Goal: Transaction & Acquisition: Purchase product/service

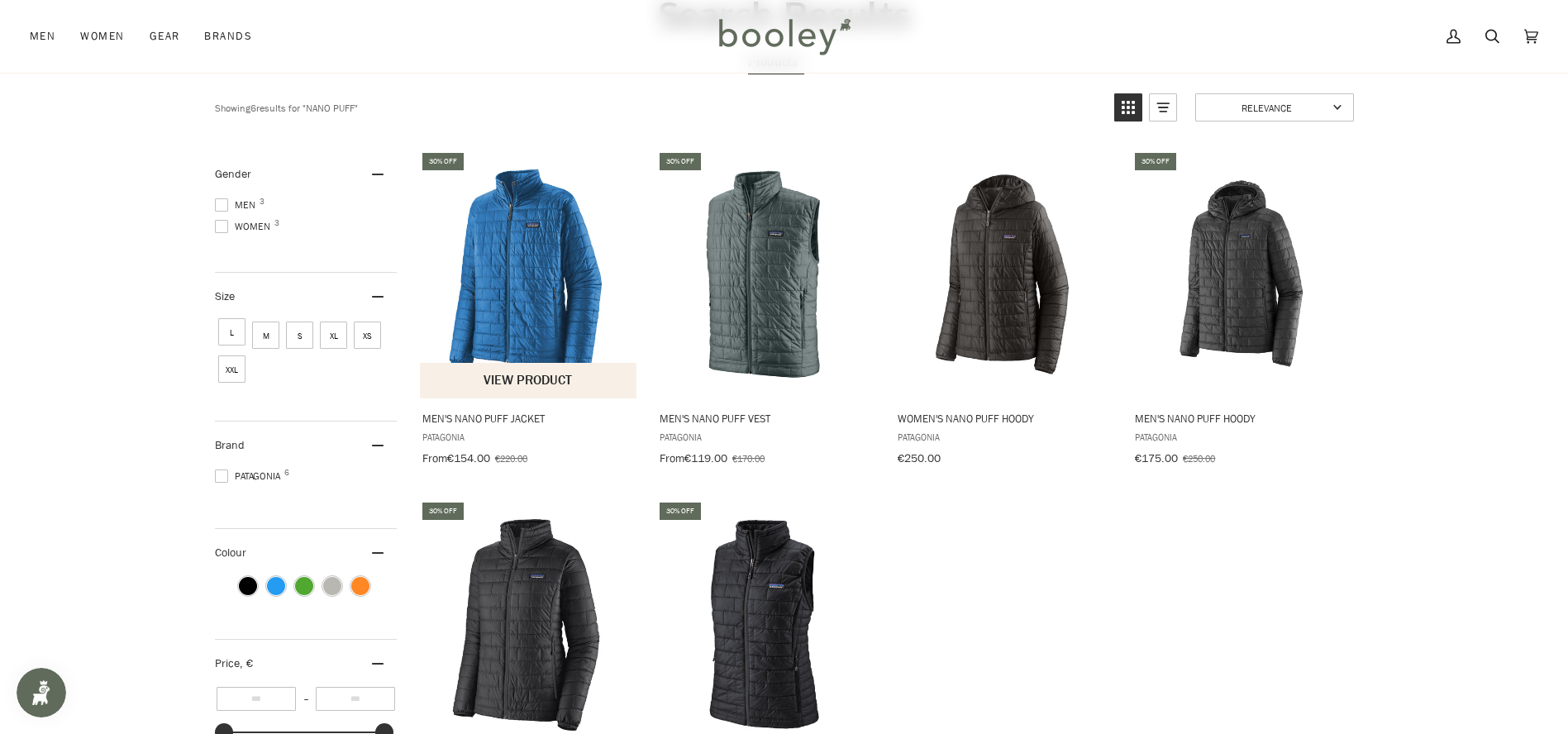
scroll to position [91, 0]
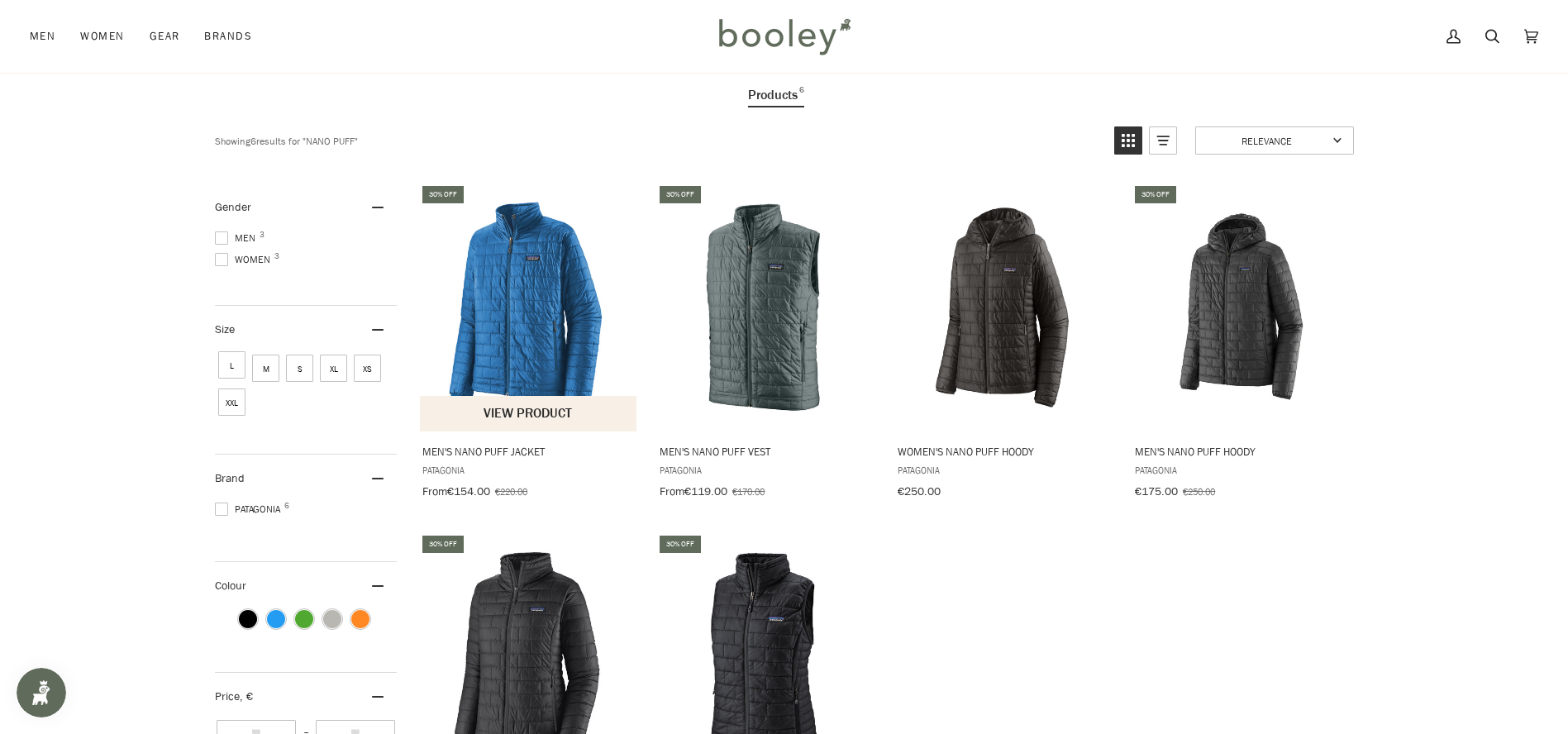
click at [546, 314] on img "Men's Nano Puff Jacket" at bounding box center [528, 306] width 219 height 219
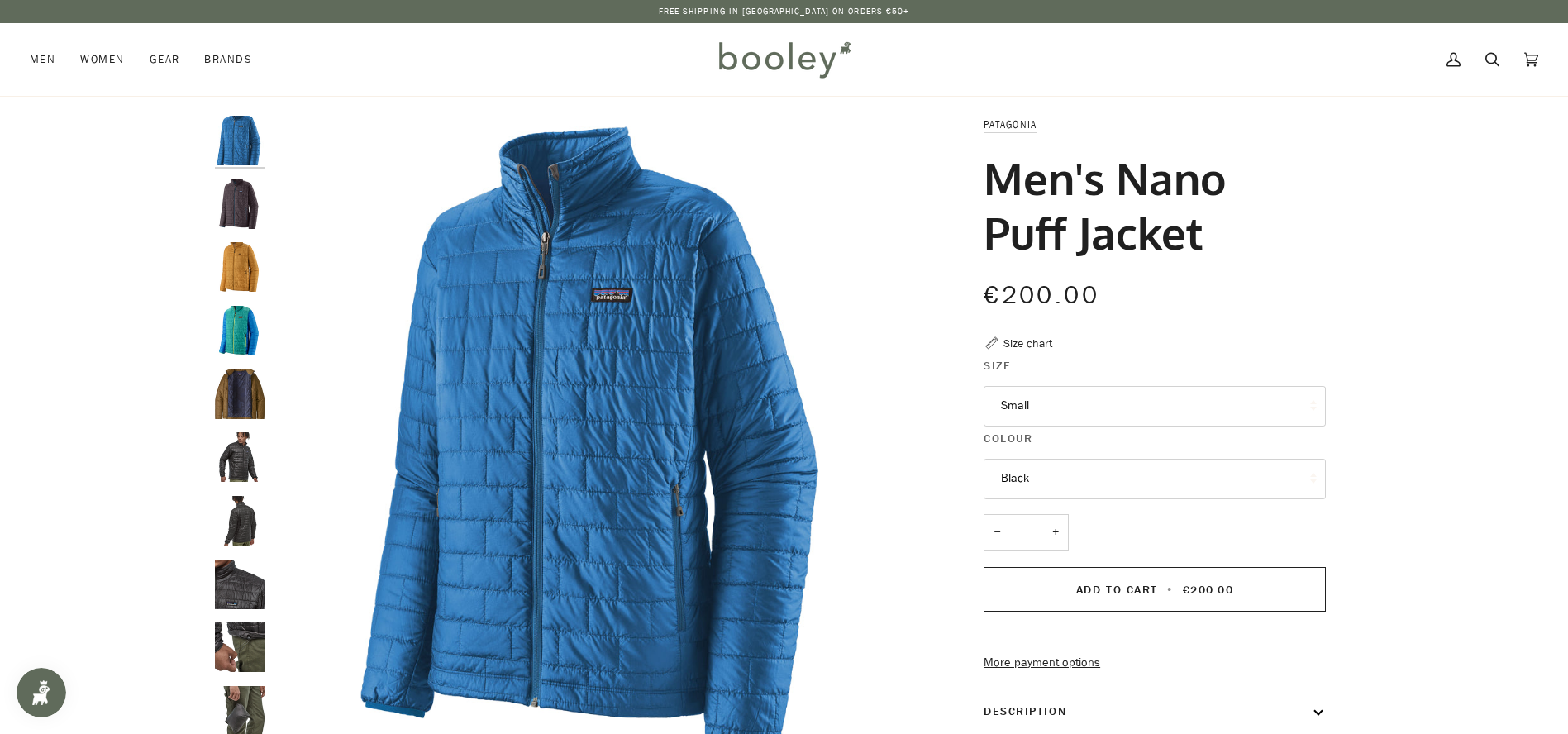
click at [1067, 472] on button "Black" at bounding box center [1155, 479] width 342 height 40
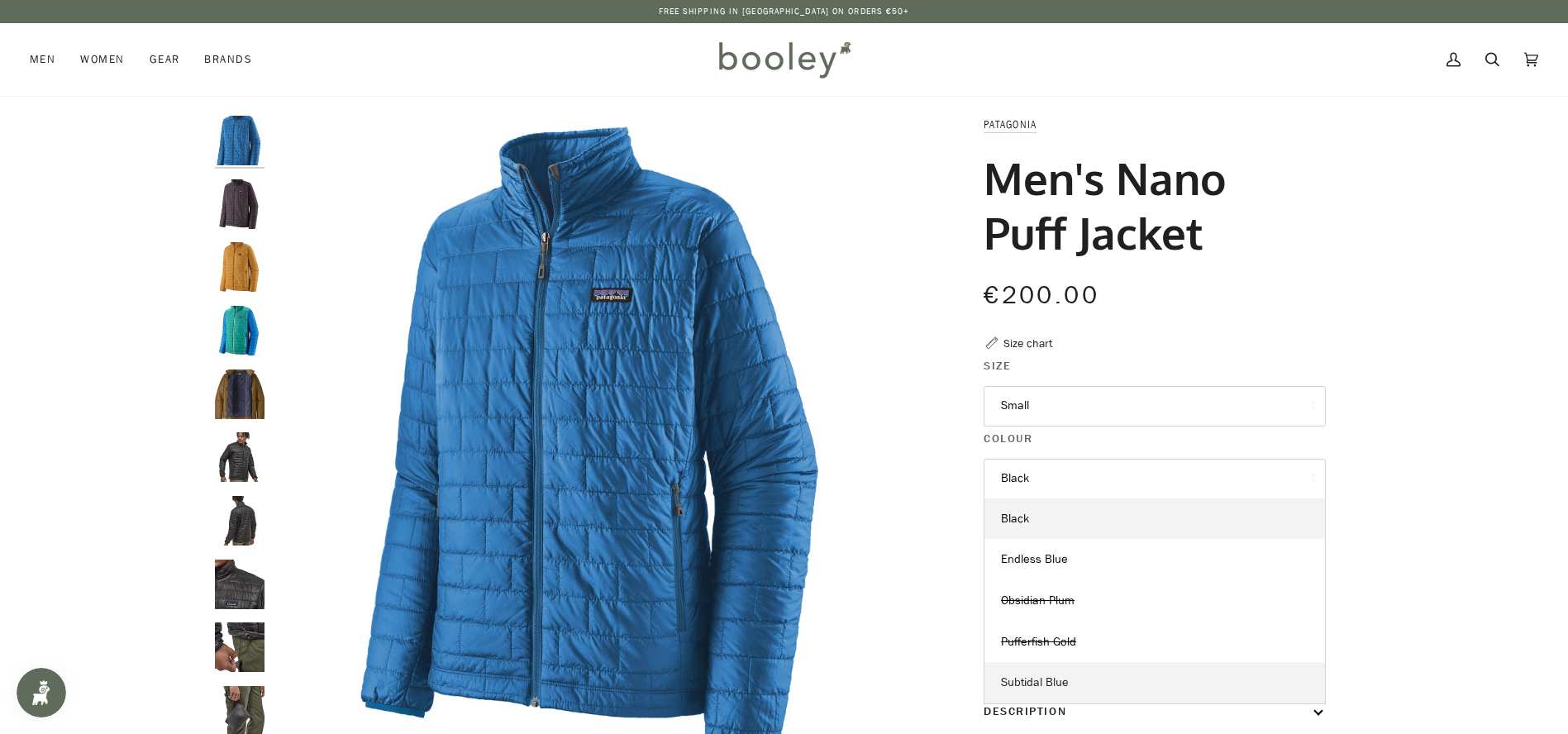
click at [1142, 666] on link "Subtidal Blue" at bounding box center [1155, 683] width 340 height 41
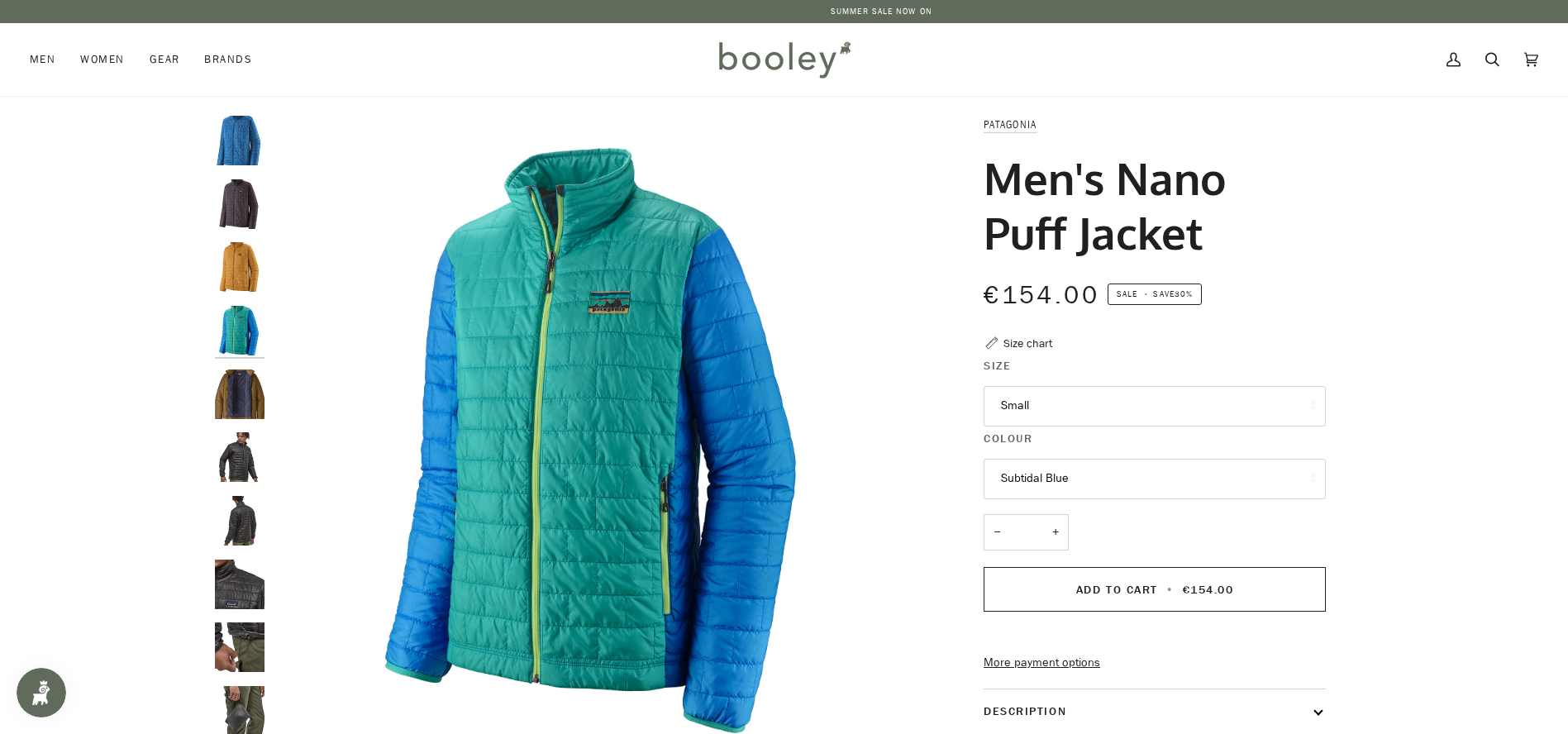
click at [1113, 476] on button "Subtidal Blue" at bounding box center [1155, 479] width 342 height 40
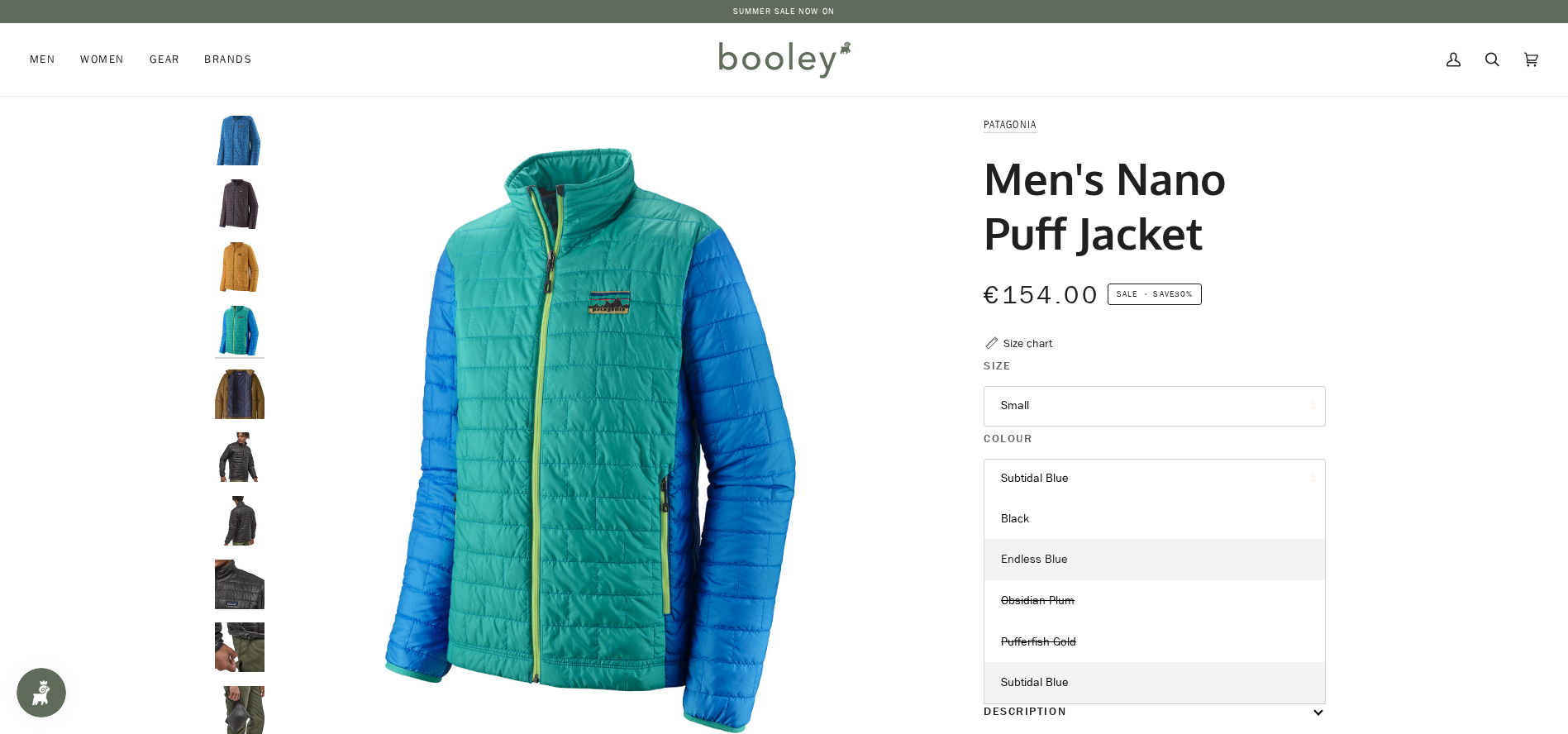
click at [1117, 559] on link "Endless Blue" at bounding box center [1155, 559] width 340 height 41
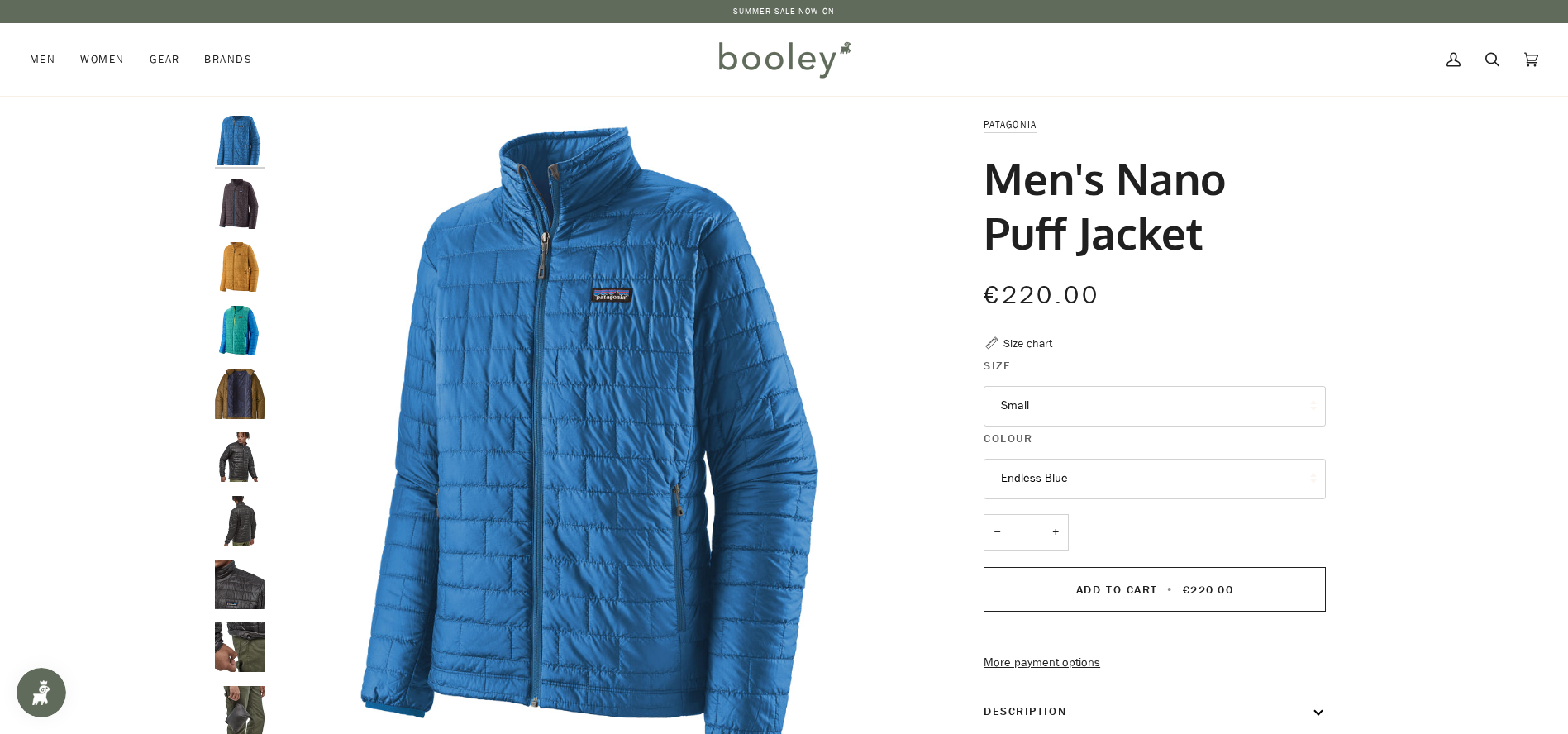
click at [1063, 484] on button "Endless Blue" at bounding box center [1155, 479] width 342 height 40
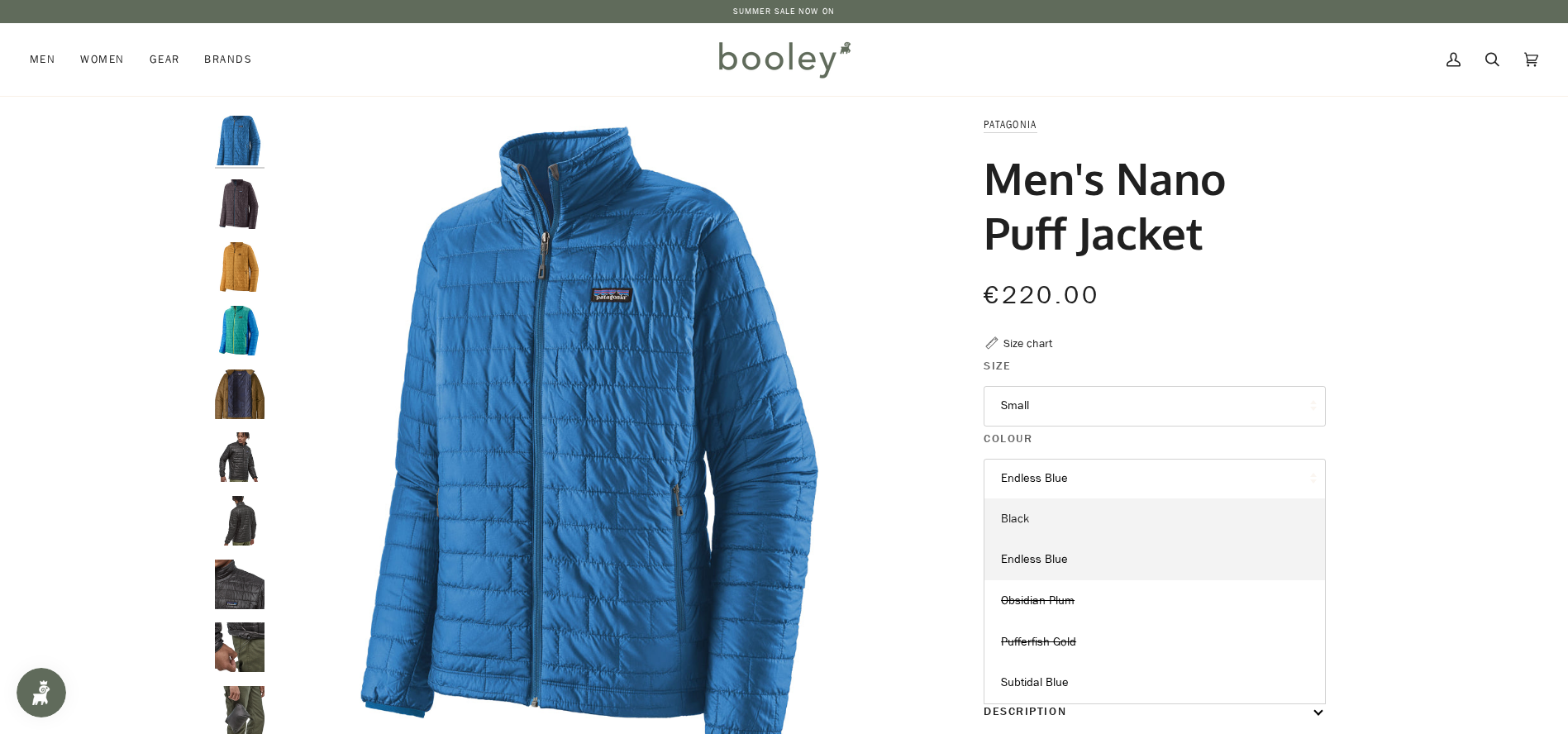
click at [1062, 532] on link "Black" at bounding box center [1155, 518] width 340 height 41
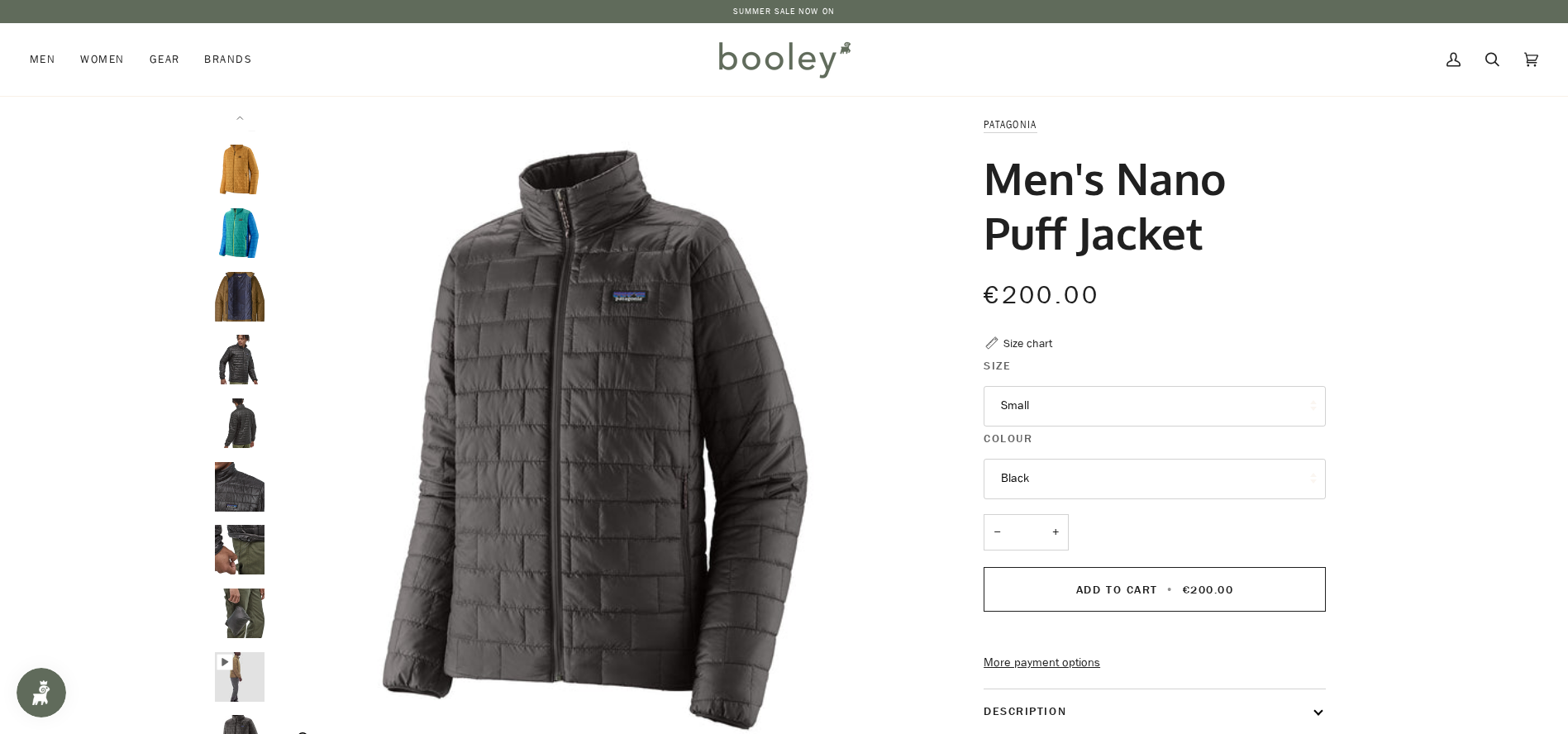
scroll to position [106, 0]
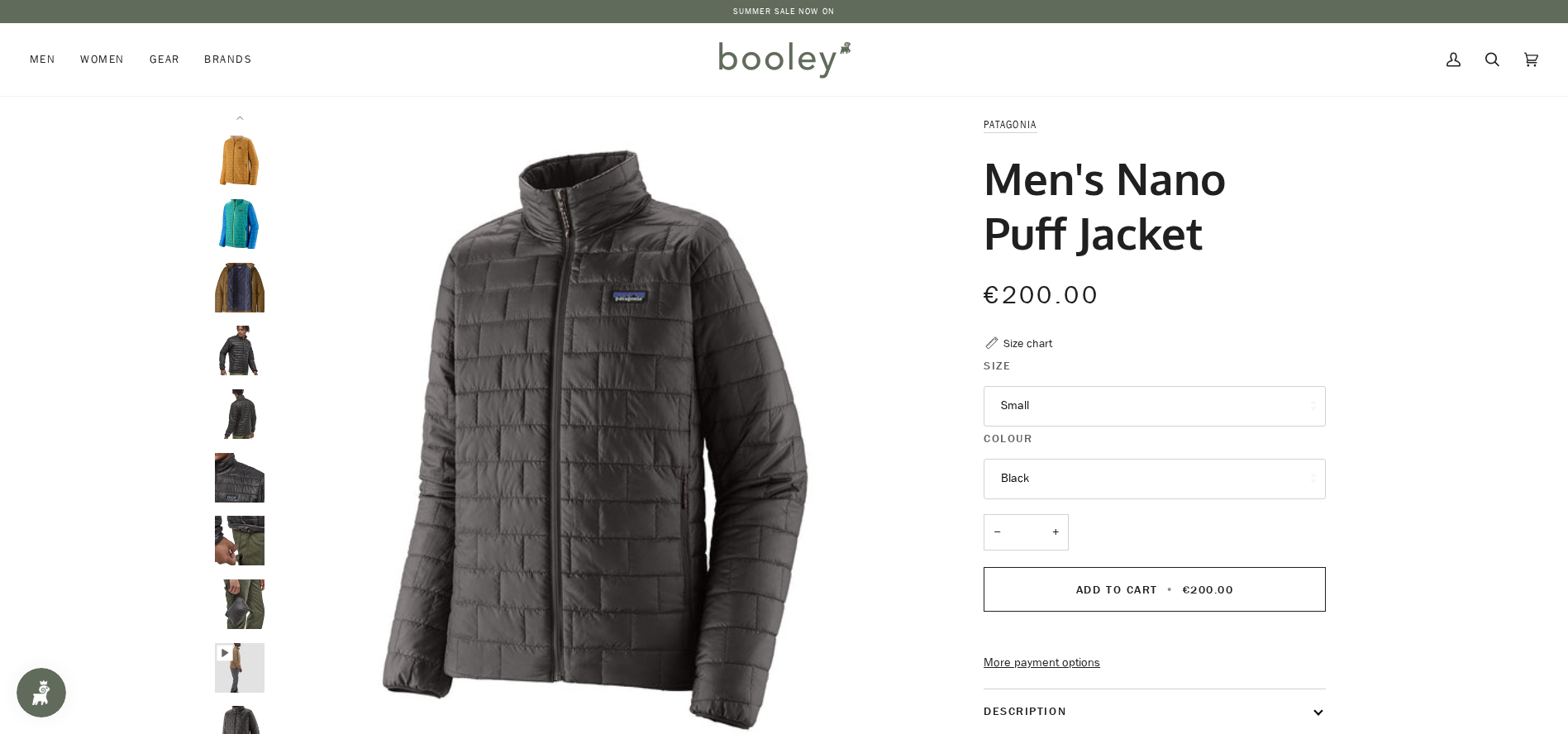
click at [1127, 476] on button "Black" at bounding box center [1155, 479] width 342 height 40
click at [1083, 491] on button "Black" at bounding box center [1155, 479] width 342 height 40
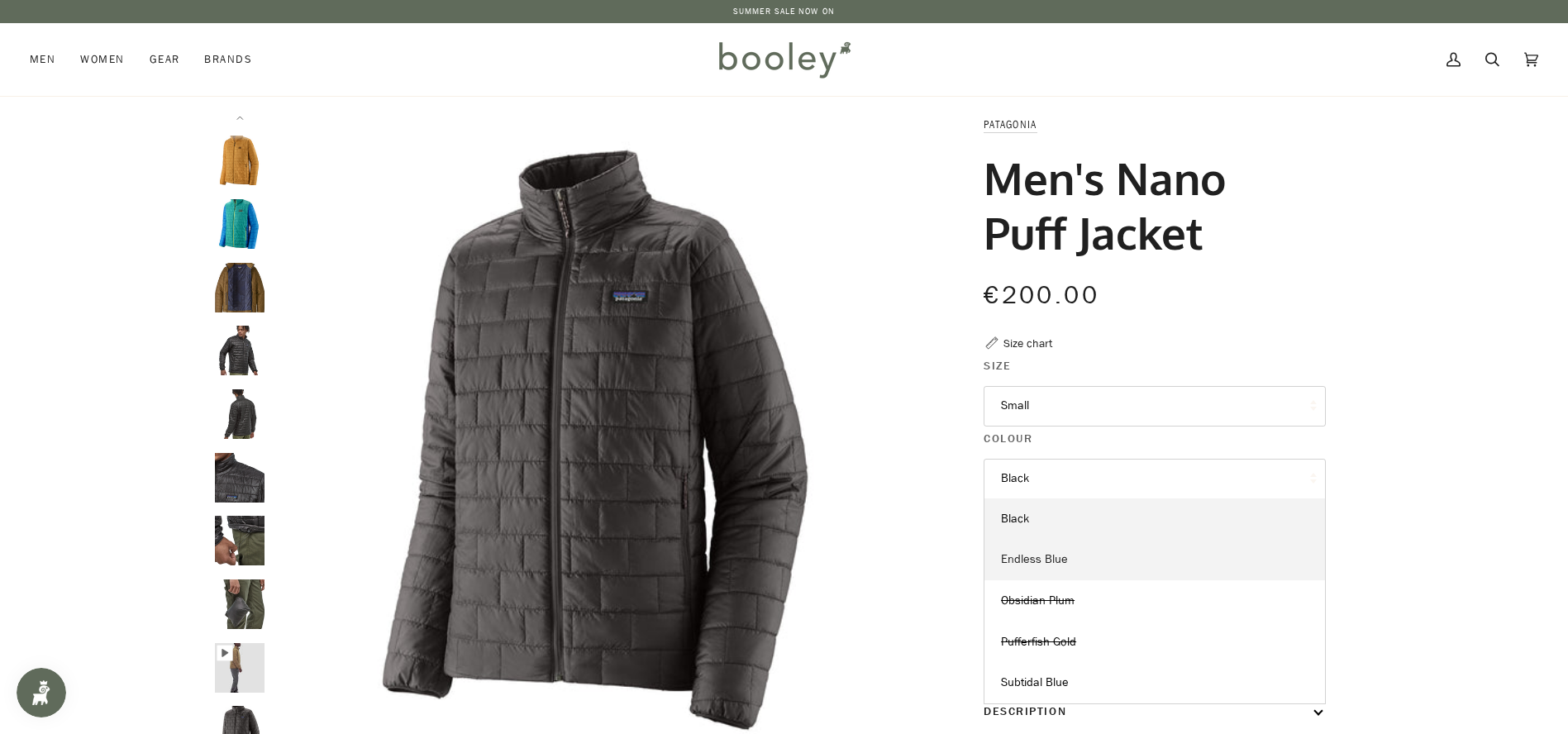
click at [1089, 566] on link "Endless Blue" at bounding box center [1155, 559] width 340 height 41
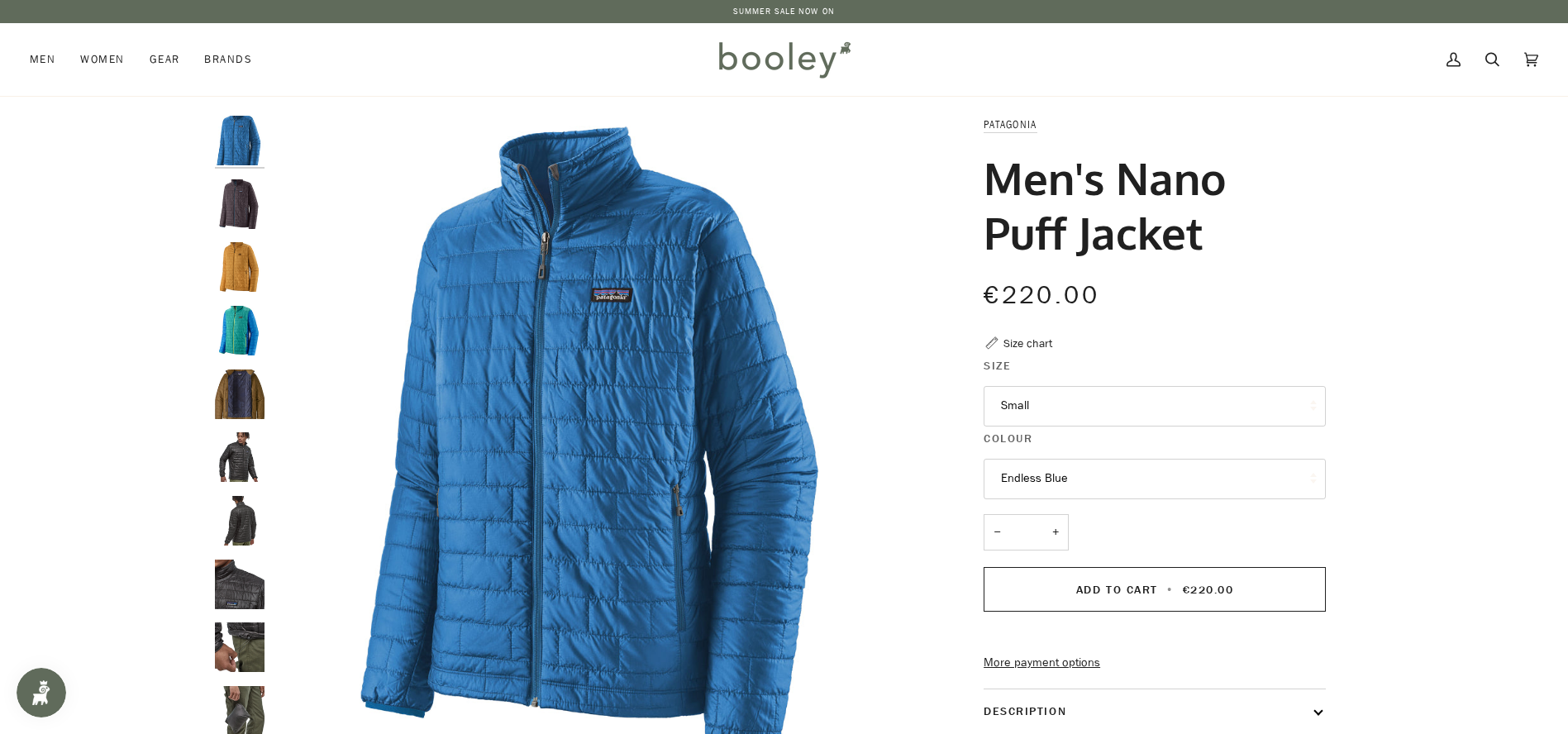
click at [1083, 484] on button "Endless Blue" at bounding box center [1155, 479] width 342 height 40
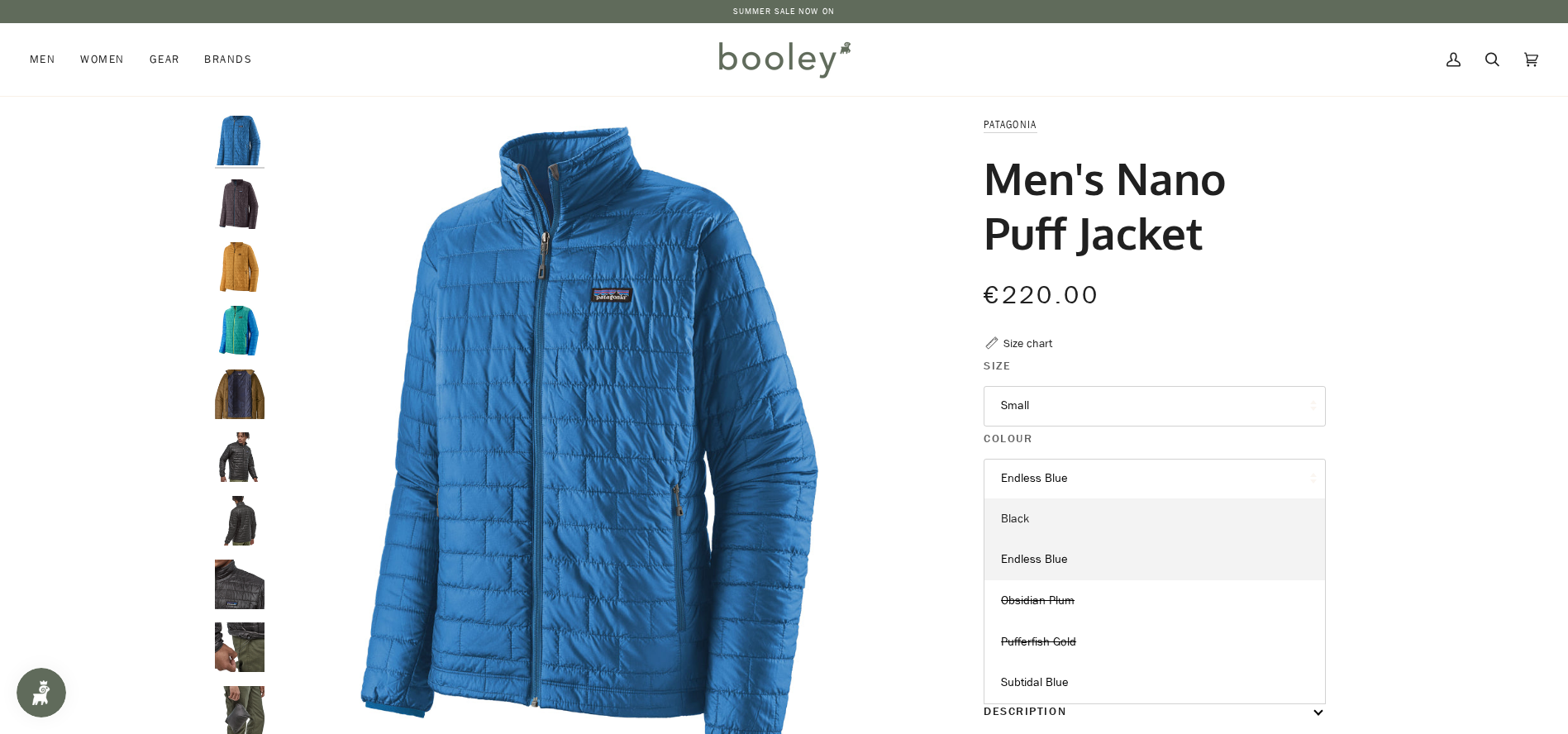
click at [1083, 530] on link "Black" at bounding box center [1155, 518] width 340 height 41
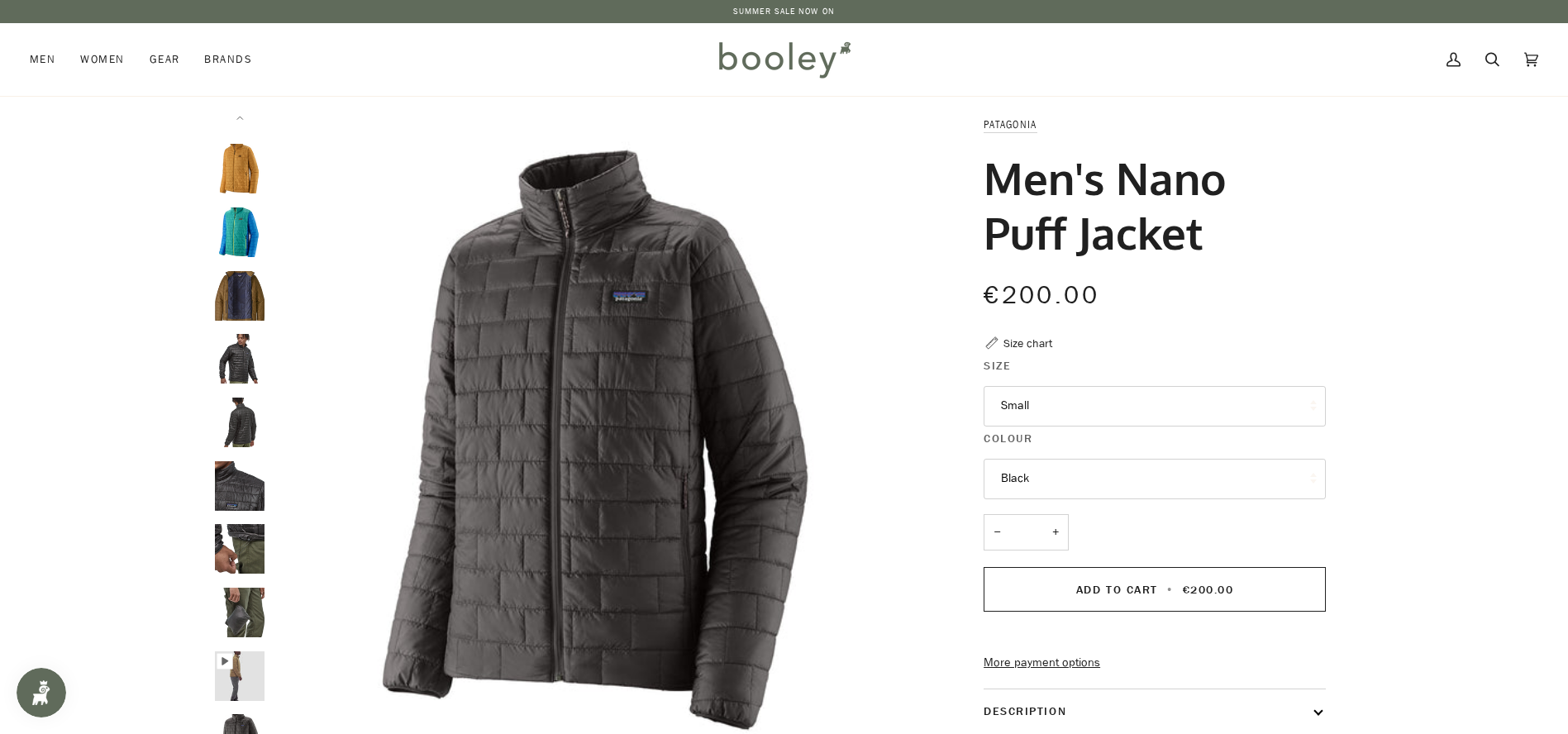
scroll to position [106, 0]
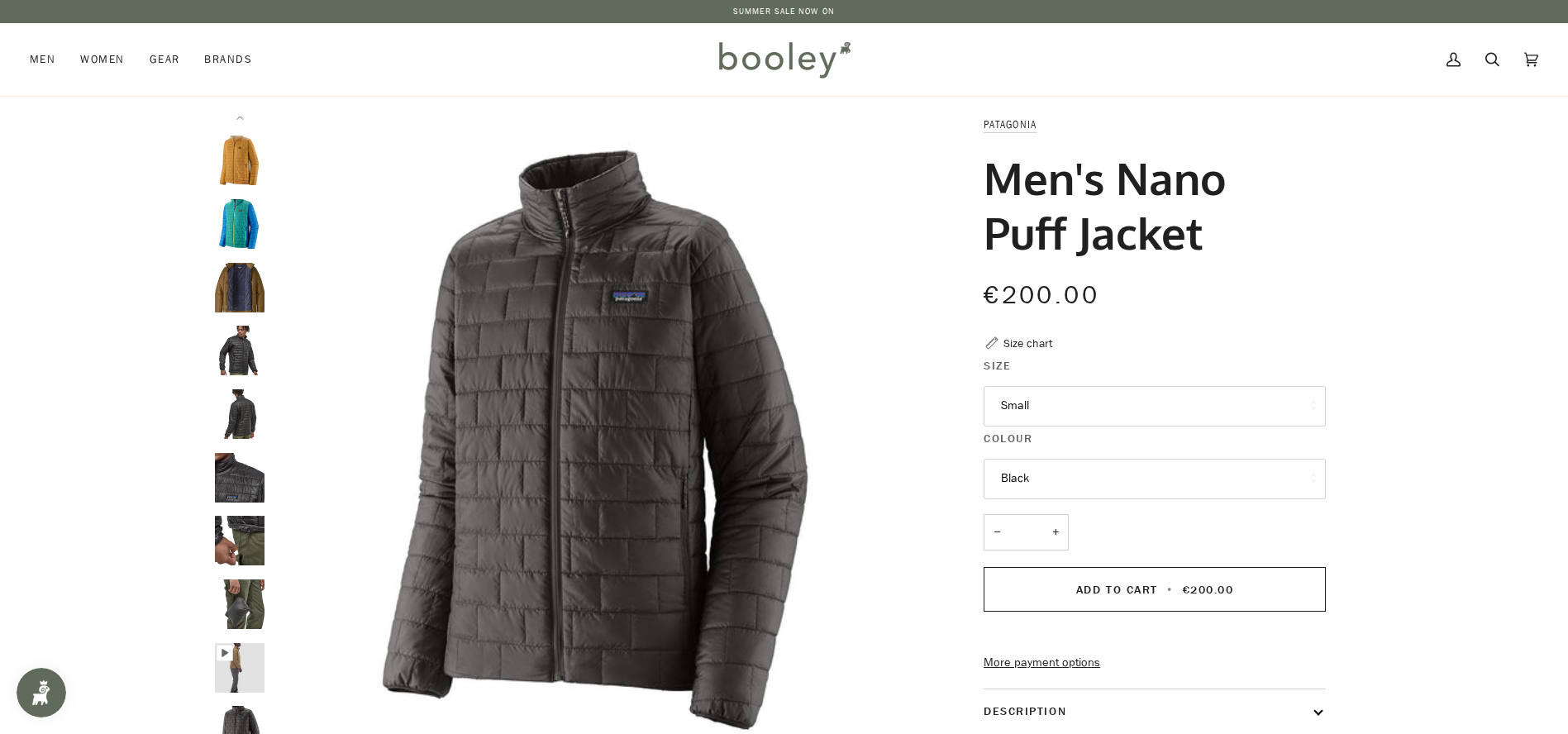
click at [237, 370] on img "Patagonia Men's Nano Puff Jacket Black - Booley Galway" at bounding box center [239, 350] width 50 height 50
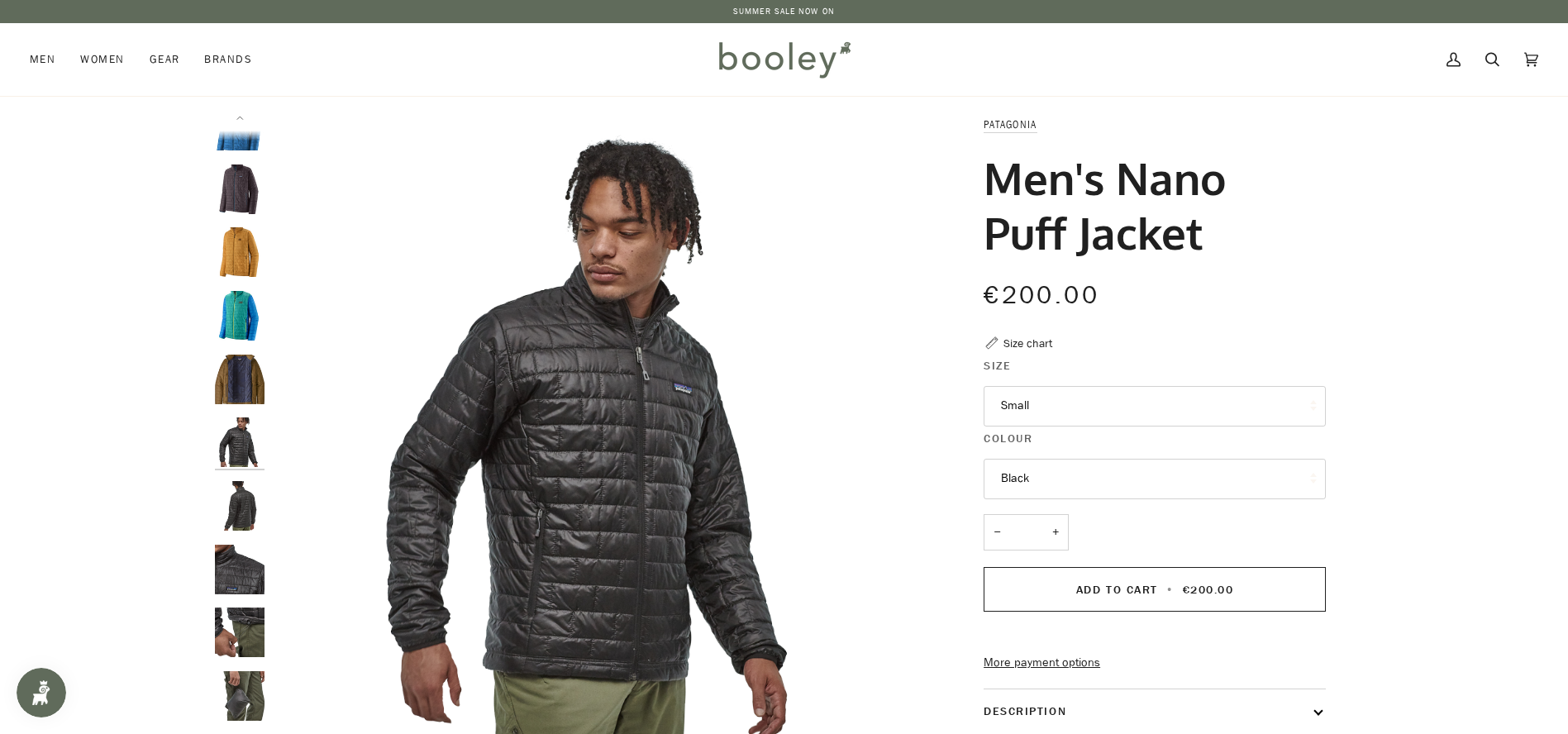
click at [235, 511] on img "Patagonia Men's Nano Puff Jacket Black - Booley Galway" at bounding box center [239, 505] width 50 height 50
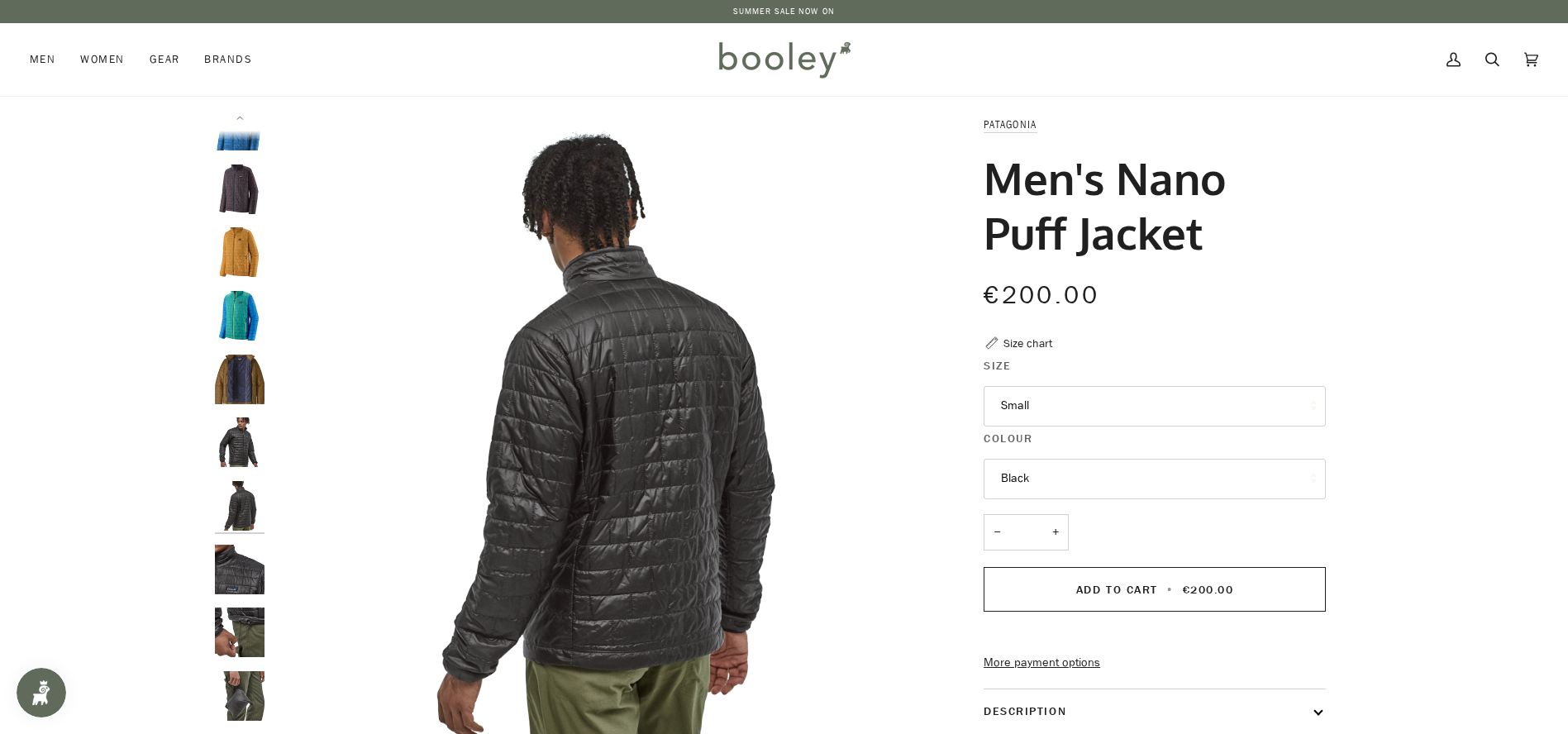
scroll to position [79, 0]
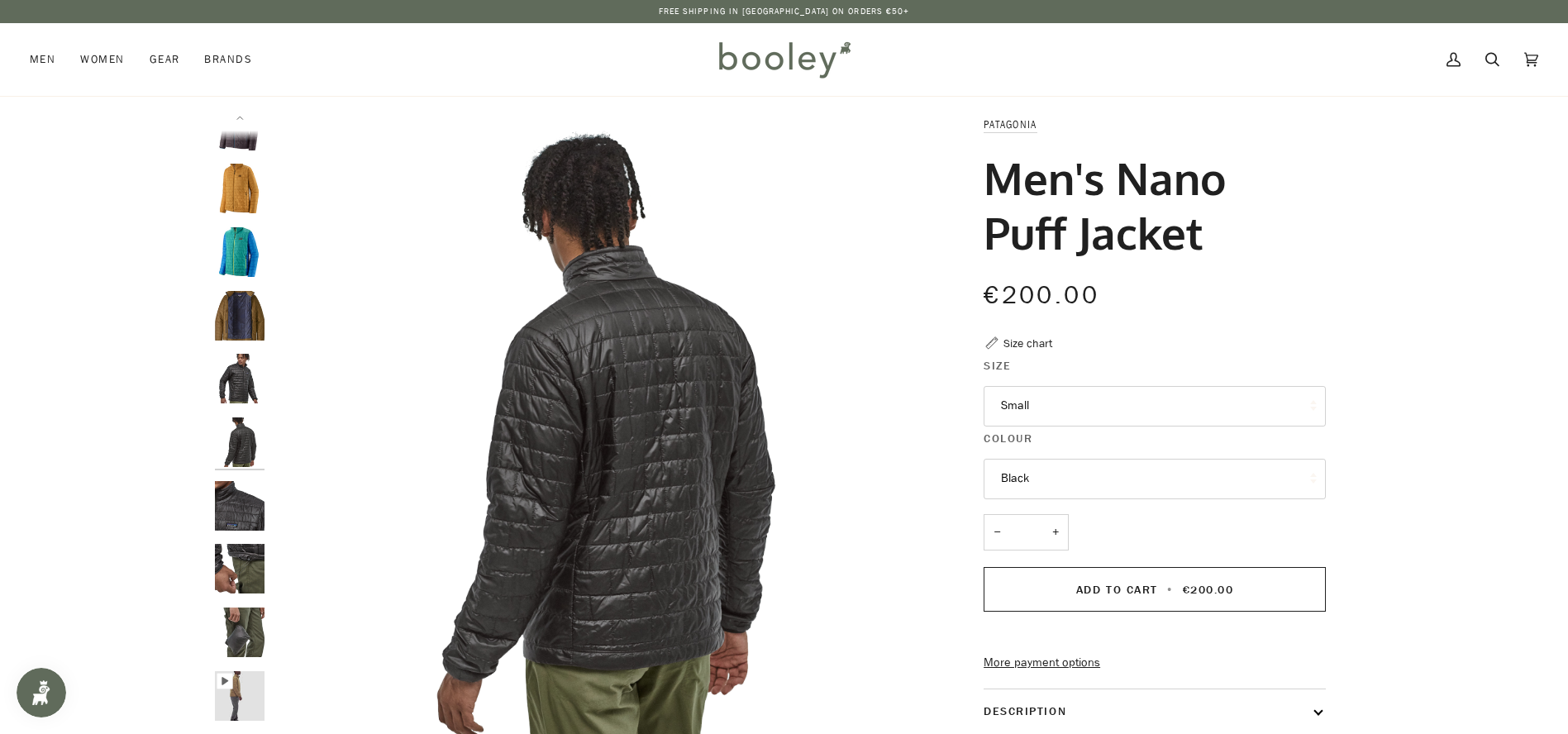
click at [241, 506] on img "Patagonia Men's Nano Puff Jacket Black - Booley Galway" at bounding box center [239, 505] width 50 height 50
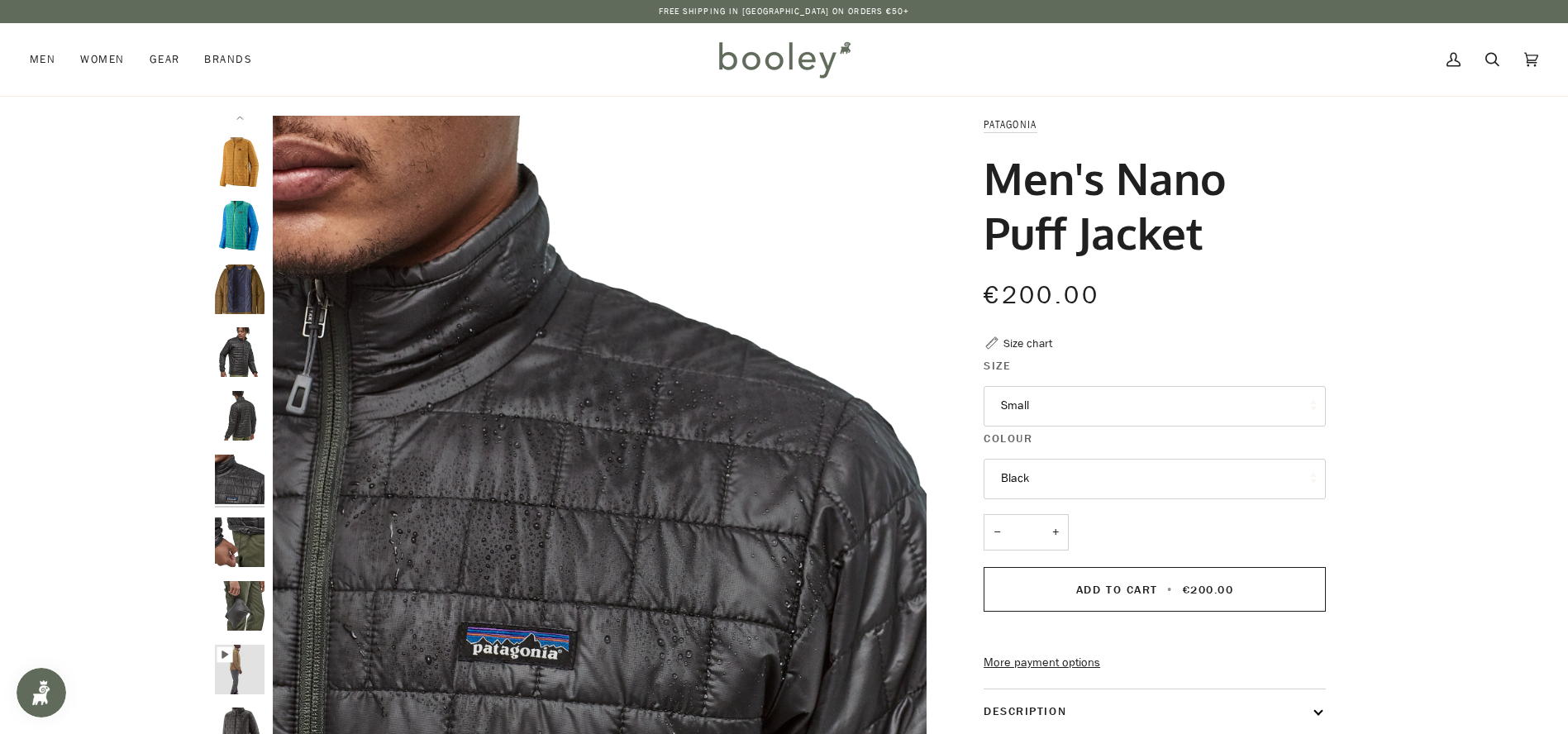
scroll to position [106, 0]
click at [241, 540] on img "Patagonia Men's Nano Puff Jacket Black - Booley Galway" at bounding box center [239, 540] width 50 height 50
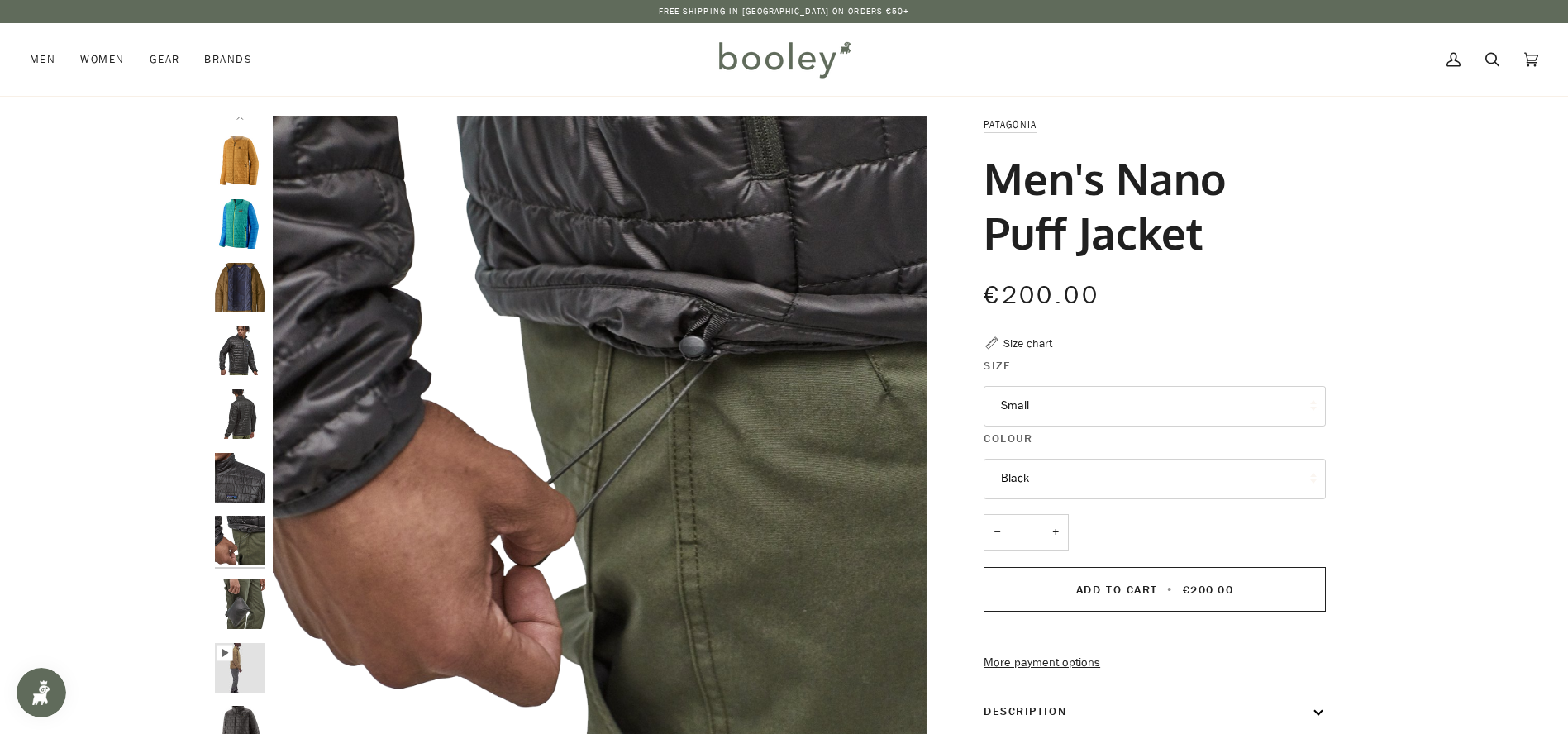
click at [1097, 491] on button "Black" at bounding box center [1155, 479] width 342 height 40
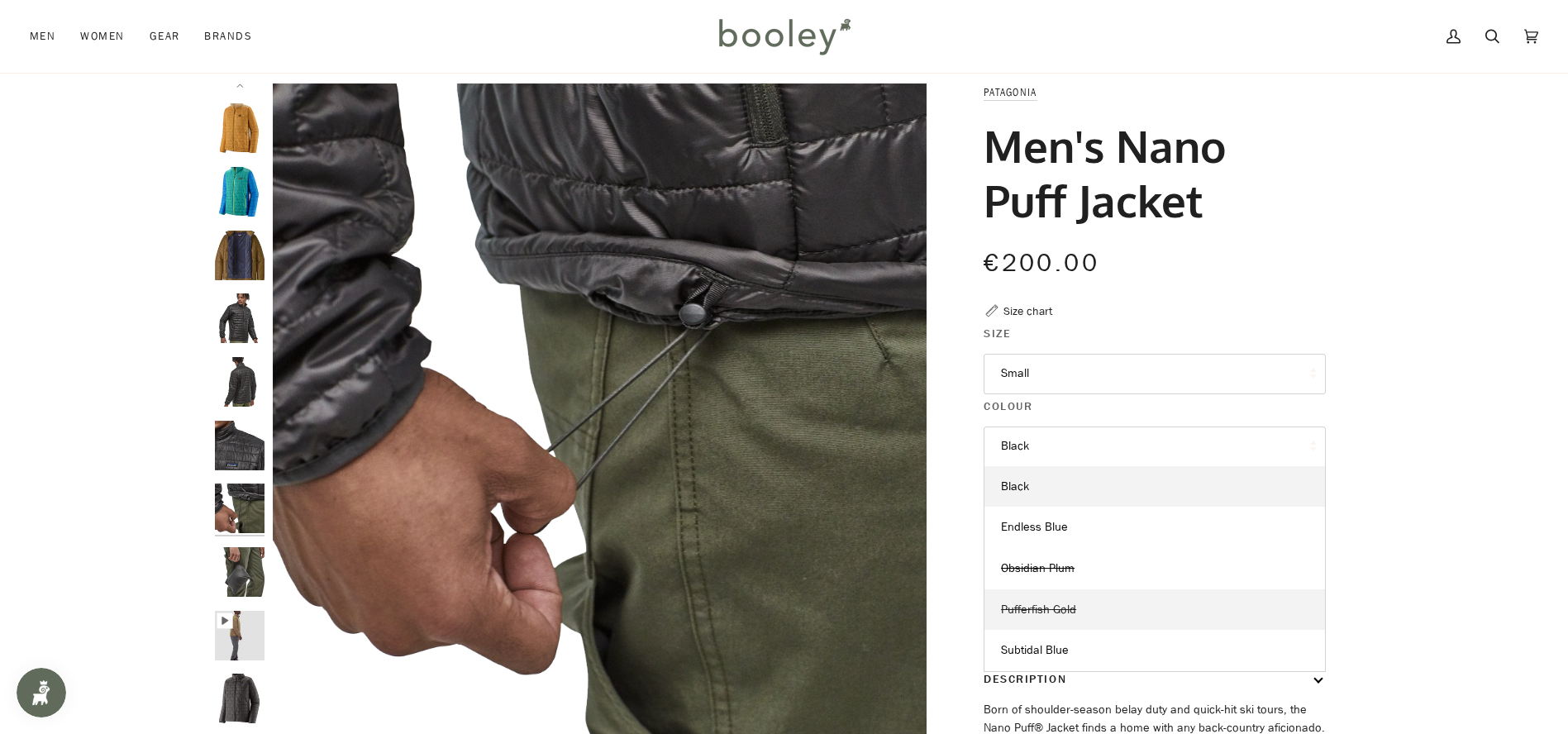
scroll to position [49, 0]
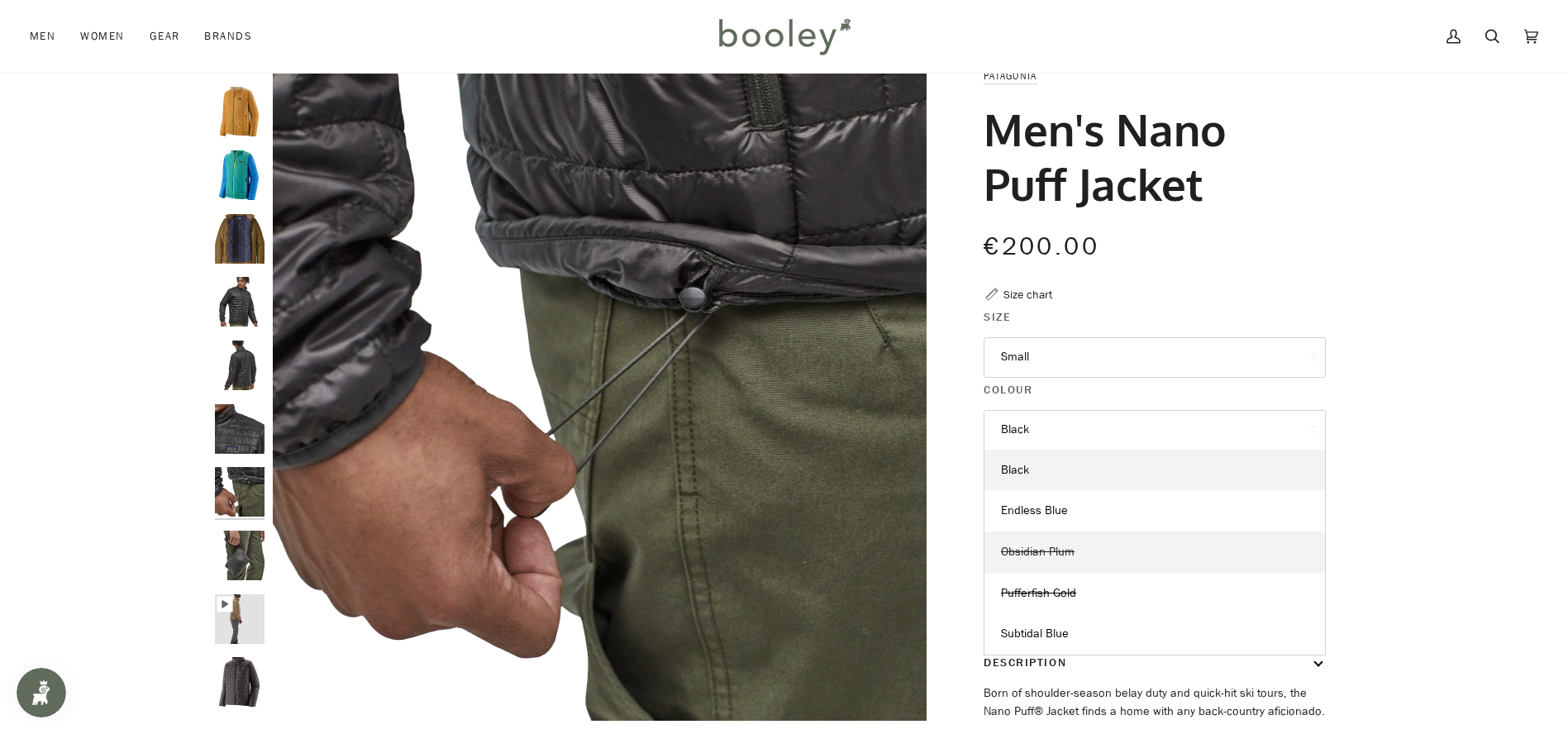
click at [1142, 558] on link "Obsidian Plum" at bounding box center [1155, 552] width 340 height 41
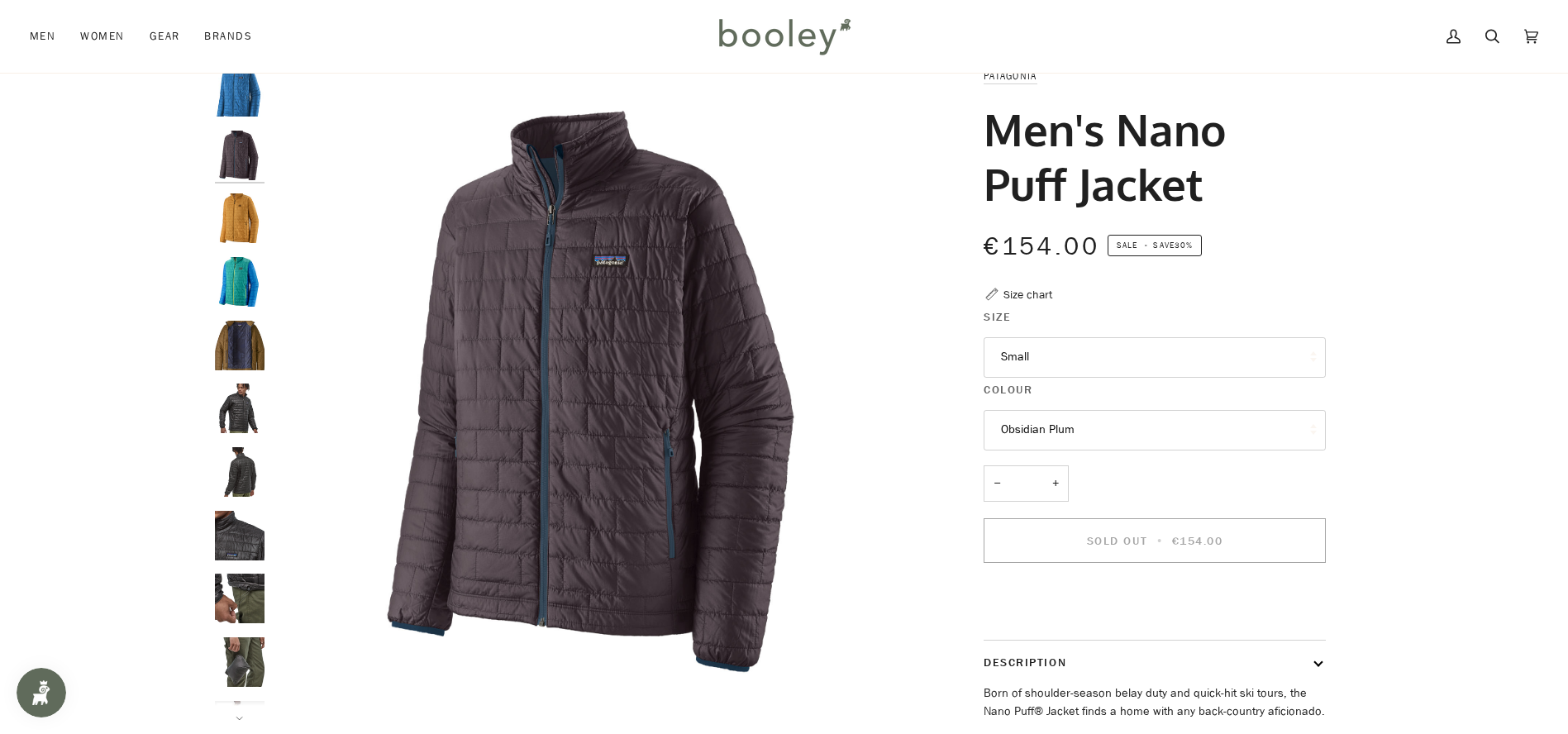
click at [1117, 437] on button "Obsidian Plum" at bounding box center [1155, 430] width 342 height 40
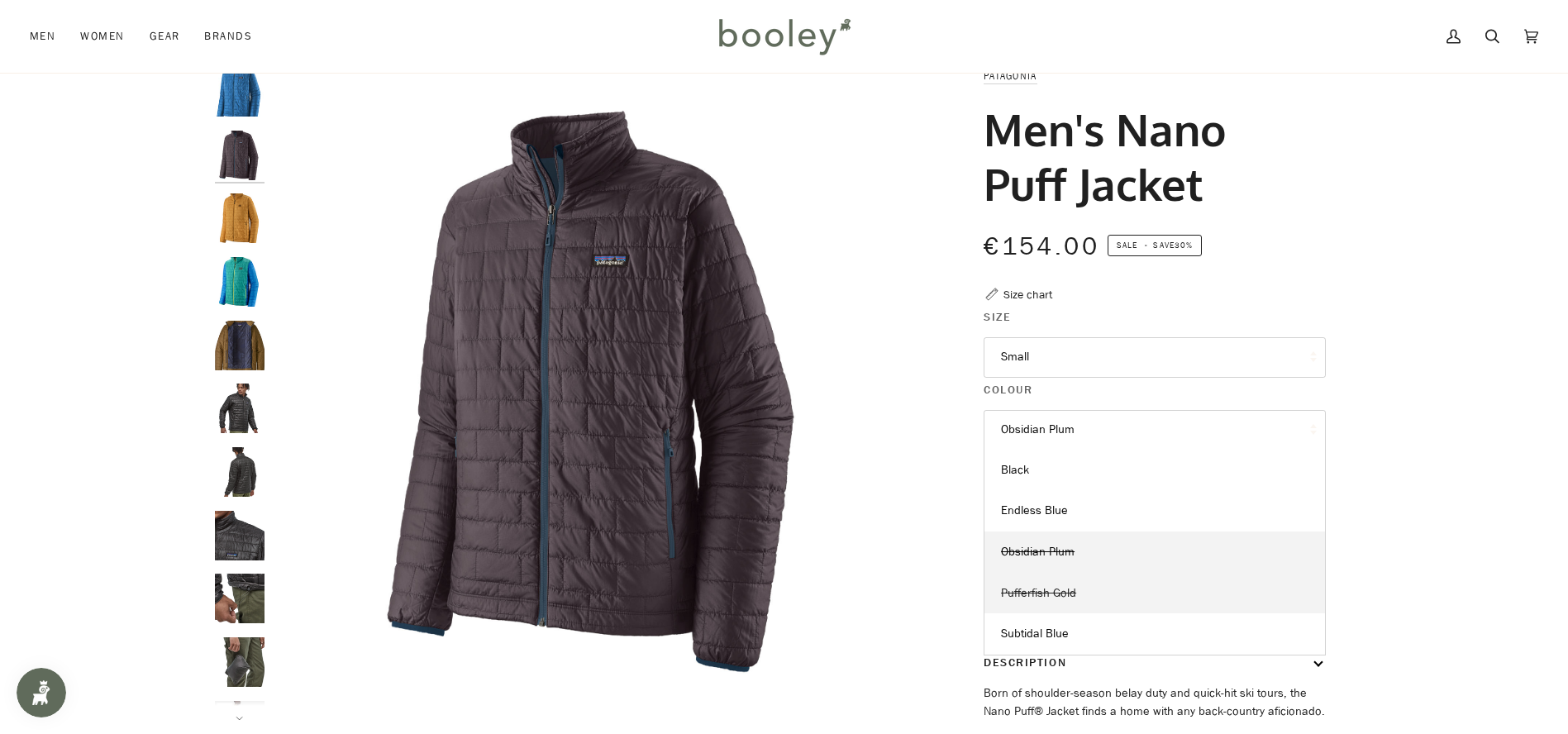
click at [1187, 587] on link "Pufferfish Gold" at bounding box center [1155, 593] width 340 height 41
